Goal: Task Accomplishment & Management: Complete application form

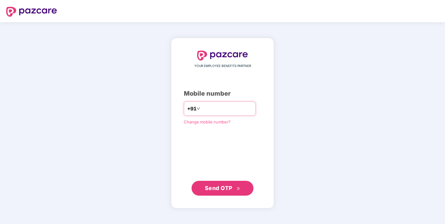
type input "**********"
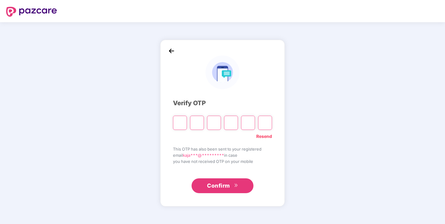
type input "*"
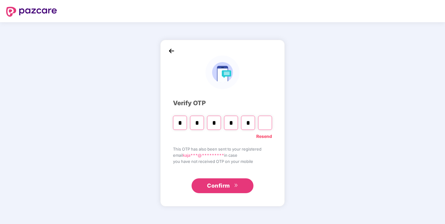
type input "*"
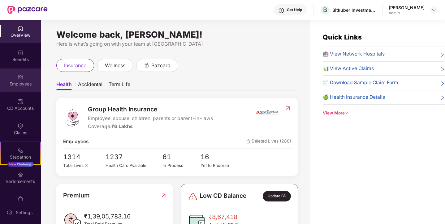
click at [20, 81] on div "Employees" at bounding box center [20, 84] width 41 height 6
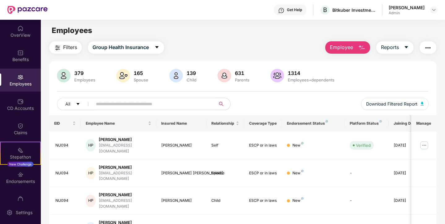
click at [341, 51] on span "Employee" at bounding box center [341, 48] width 23 height 8
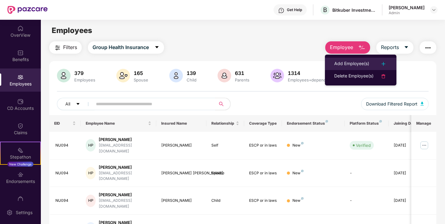
click at [348, 62] on div "Add Employee(s)" at bounding box center [351, 63] width 35 height 7
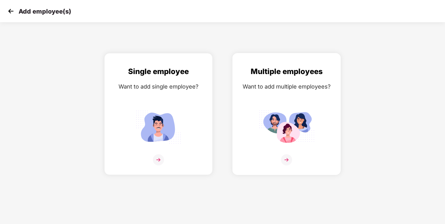
click at [285, 160] on img at bounding box center [286, 160] width 11 height 11
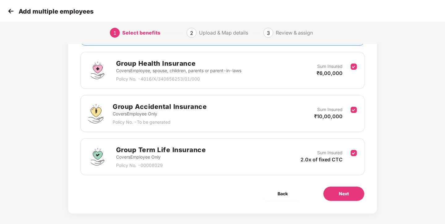
scroll to position [90, 0]
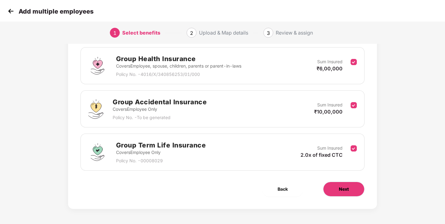
click at [345, 191] on span "Next" at bounding box center [344, 189] width 10 height 7
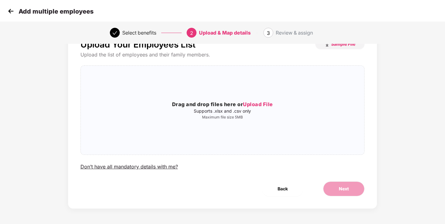
scroll to position [0, 0]
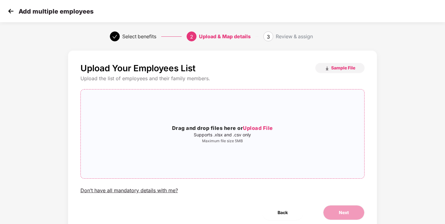
click at [259, 130] on span "Upload File" at bounding box center [258, 128] width 30 height 6
click at [347, 71] on button "Sample File" at bounding box center [339, 68] width 49 height 10
click at [267, 127] on span "Upload File" at bounding box center [258, 128] width 30 height 6
click at [262, 128] on span "Upload File" at bounding box center [258, 128] width 30 height 6
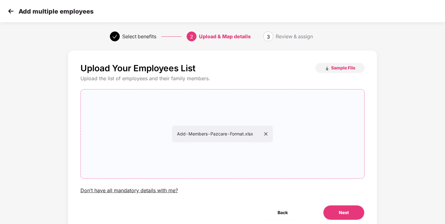
scroll to position [24, 0]
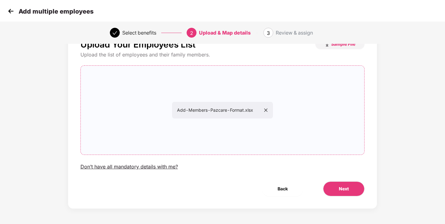
click at [340, 181] on div "Upload Your Employees List Sample File Upload the list of employees and their f…" at bounding box center [222, 118] width 309 height 182
click at [338, 190] on button "Next" at bounding box center [343, 189] width 41 height 15
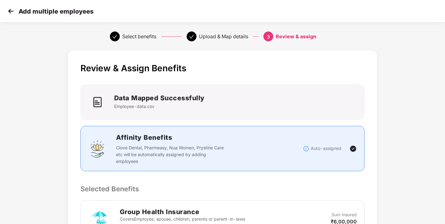
scroll to position [213, 0]
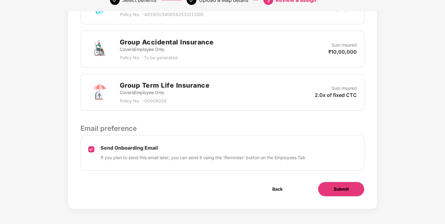
click at [340, 189] on span "Submit" at bounding box center [340, 189] width 15 height 7
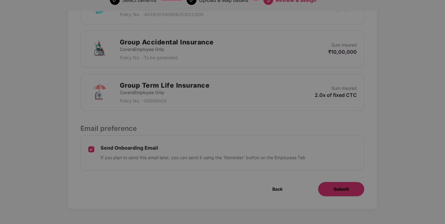
scroll to position [0, 0]
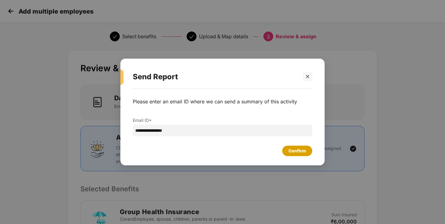
click at [294, 150] on div "Confirm" at bounding box center [297, 151] width 18 height 7
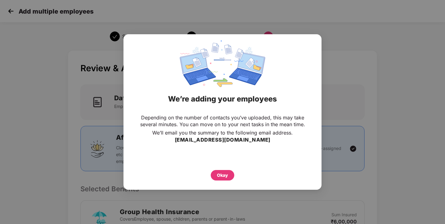
click at [222, 176] on div "Okay" at bounding box center [222, 175] width 11 height 7
